Goal: Navigation & Orientation: Find specific page/section

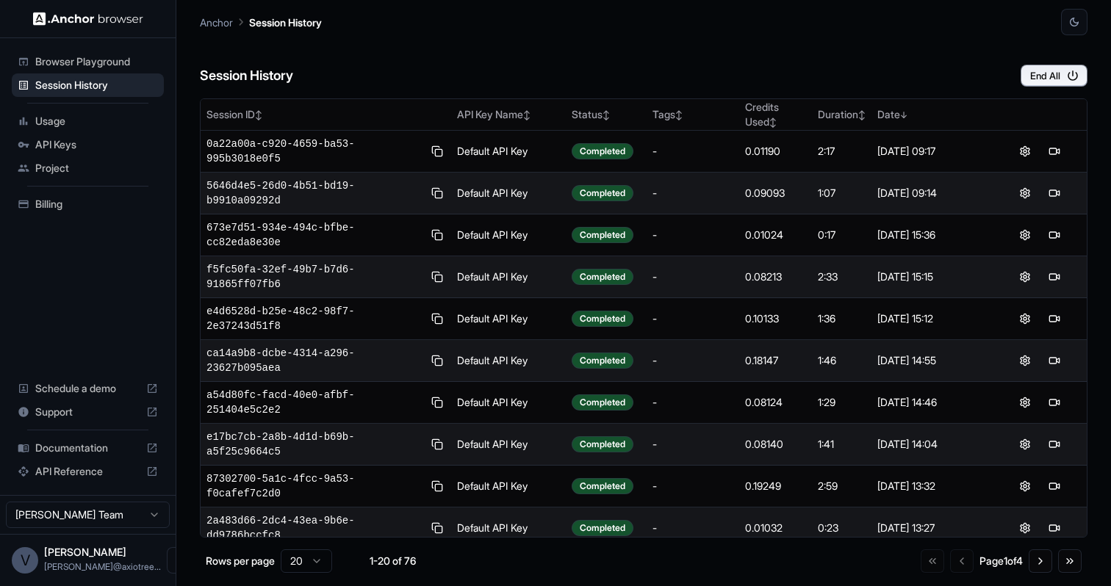
click at [79, 131] on div "Usage" at bounding box center [88, 122] width 152 height 24
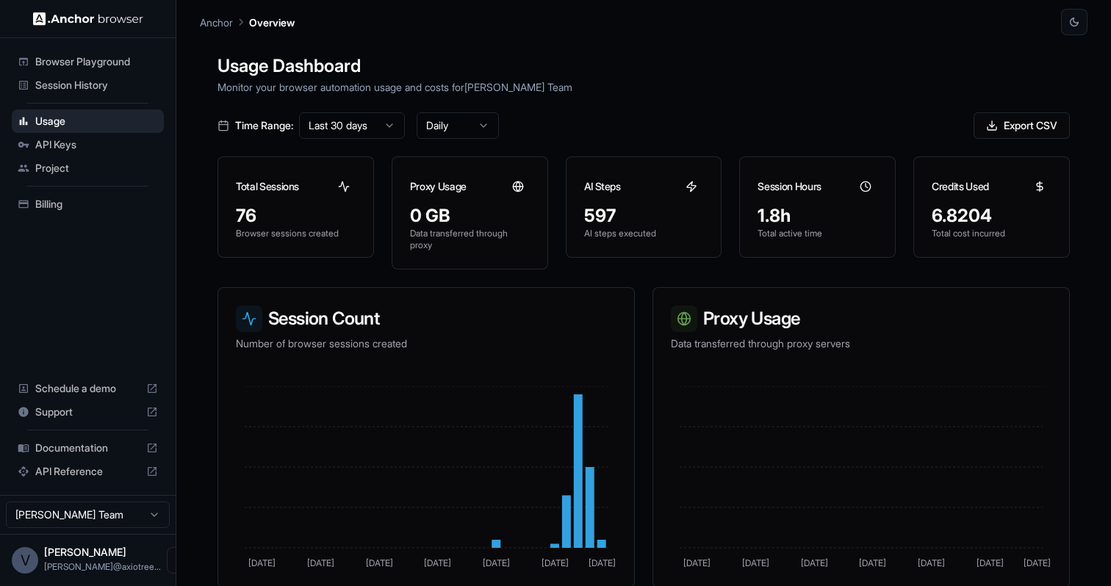
click at [90, 91] on span "Session History" at bounding box center [96, 85] width 123 height 15
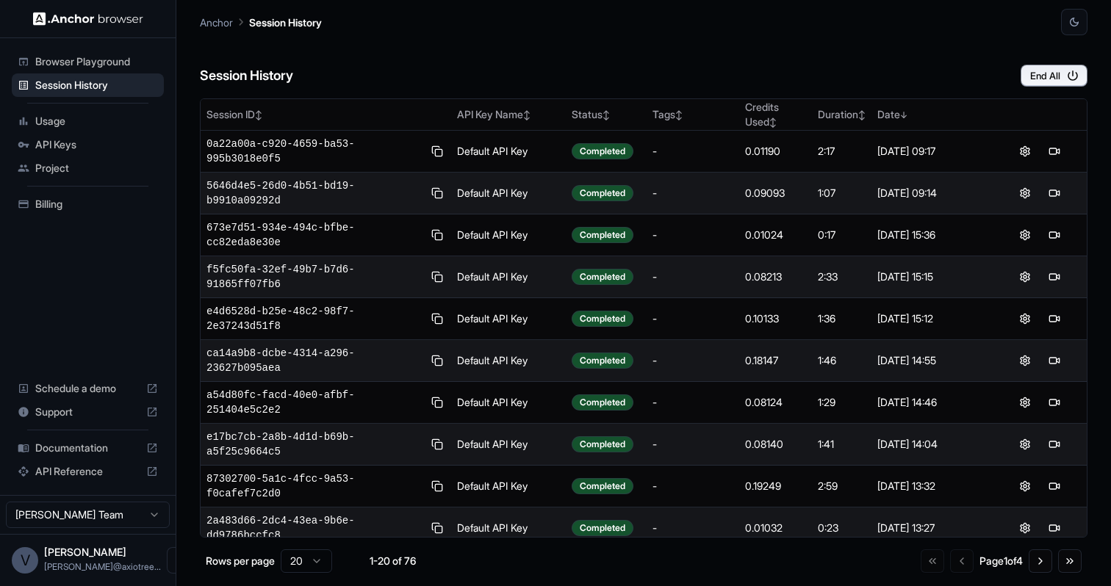
click at [77, 209] on span "Billing" at bounding box center [96, 204] width 123 height 15
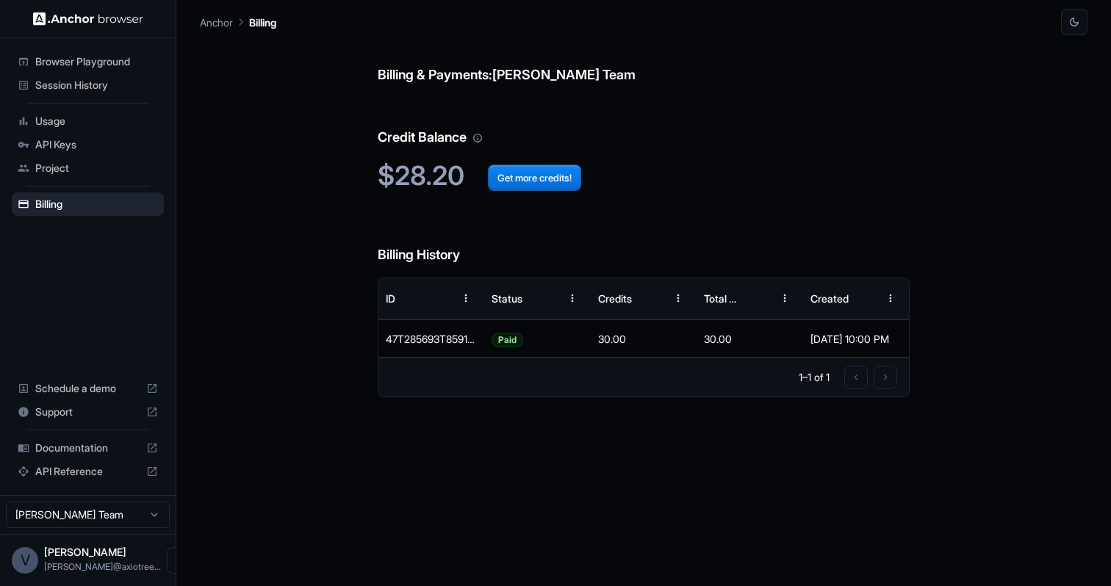
click at [105, 93] on div "Session History" at bounding box center [88, 85] width 152 height 24
